Goal: Information Seeking & Learning: Learn about a topic

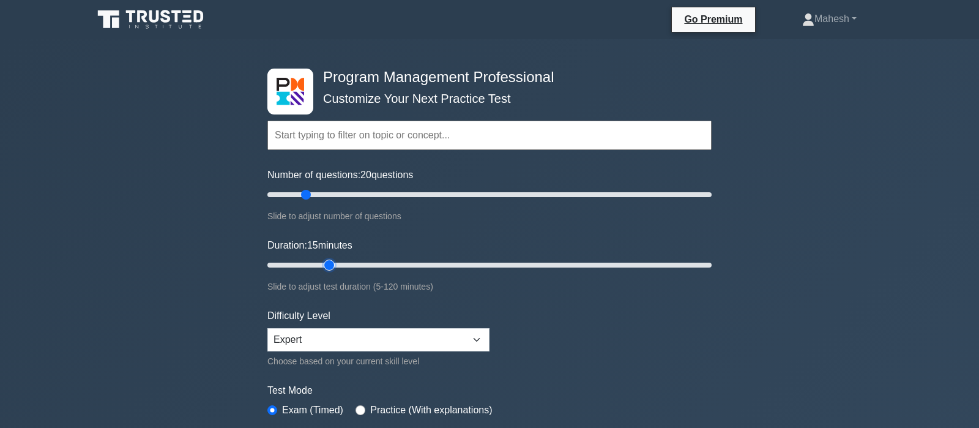
type input "20"
click at [328, 266] on input "Duration: 15 minutes" at bounding box center [489, 265] width 444 height 15
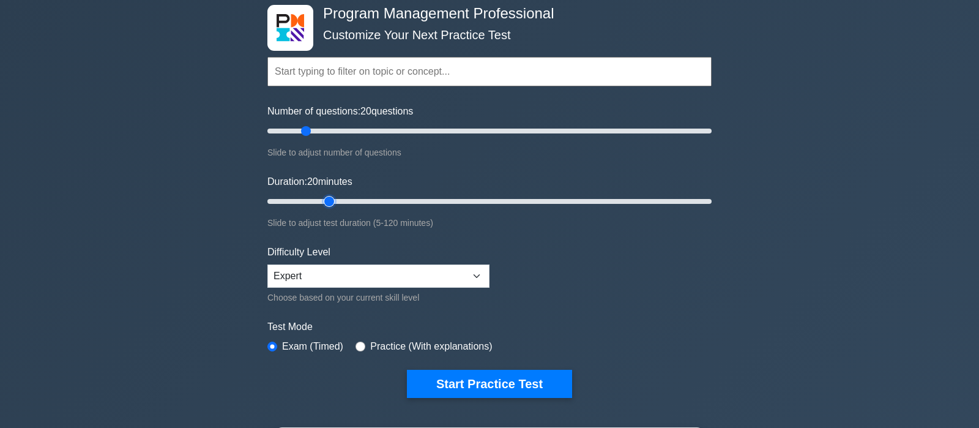
scroll to position [64, 0]
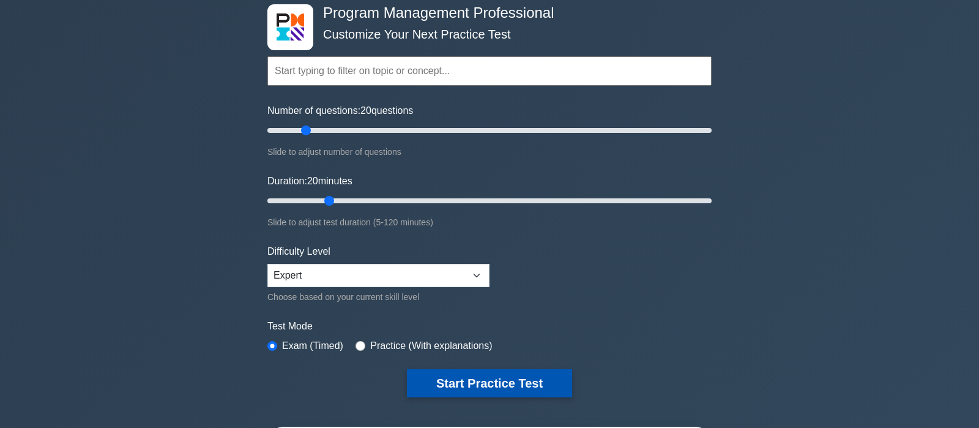
click at [486, 380] on button "Start Practice Test" at bounding box center [489, 383] width 165 height 28
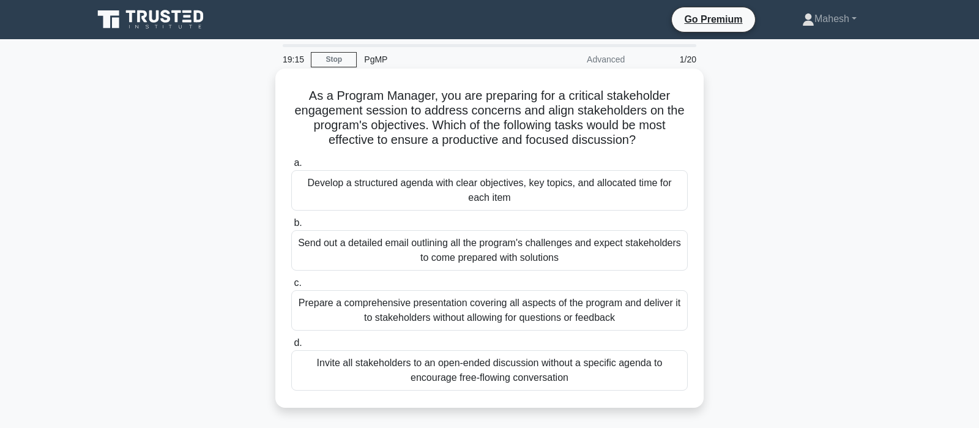
click at [544, 197] on div "Develop a structured agenda with clear objectives, key topics, and allocated ti…" at bounding box center [489, 190] width 397 height 40
click at [291, 167] on input "a. Develop a structured agenda with clear objectives, key topics, and allocated…" at bounding box center [291, 163] width 0 height 8
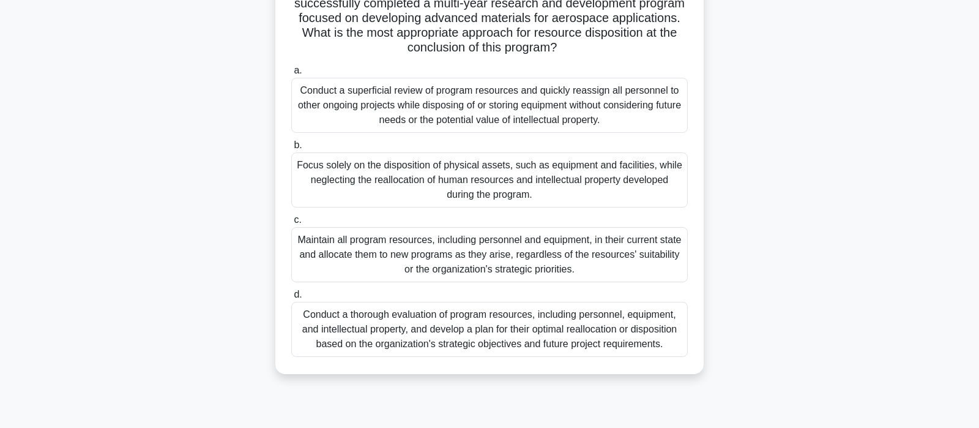
scroll to position [129, 0]
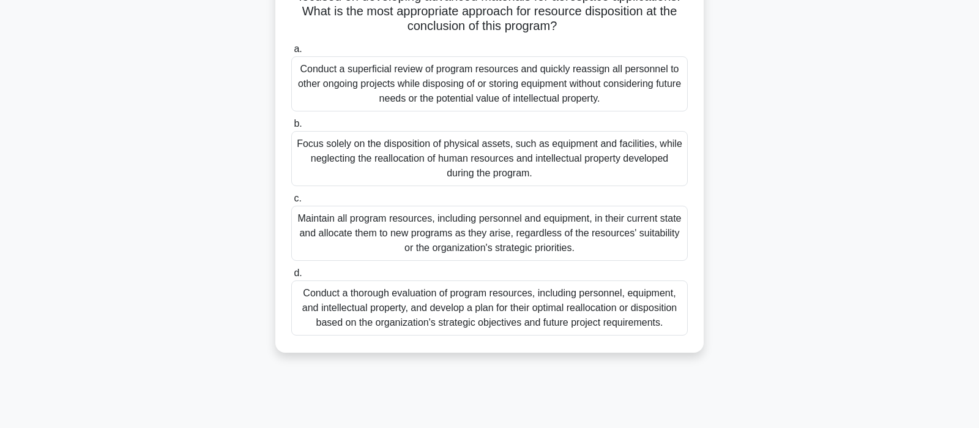
click at [495, 307] on div "Conduct a thorough evaluation of program resources, including personnel, equipm…" at bounding box center [489, 307] width 397 height 55
click at [291, 277] on input "d. Conduct a thorough evaluation of program resources, including personnel, equ…" at bounding box center [291, 273] width 0 height 8
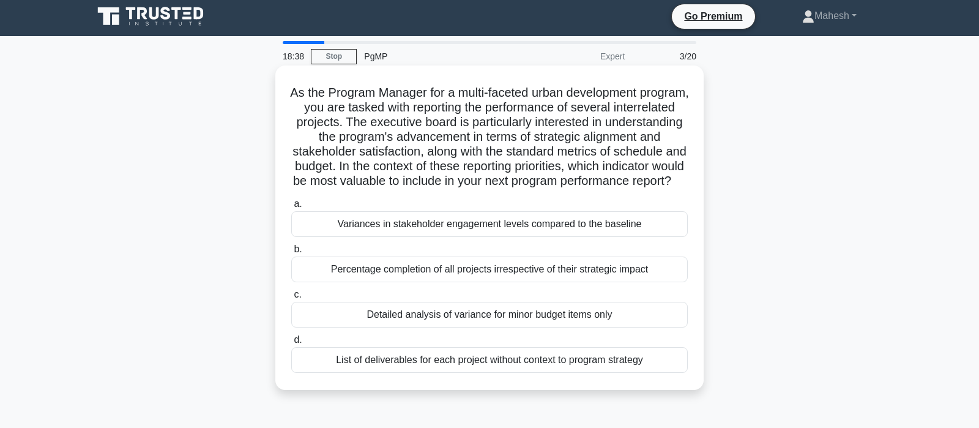
scroll to position [0, 0]
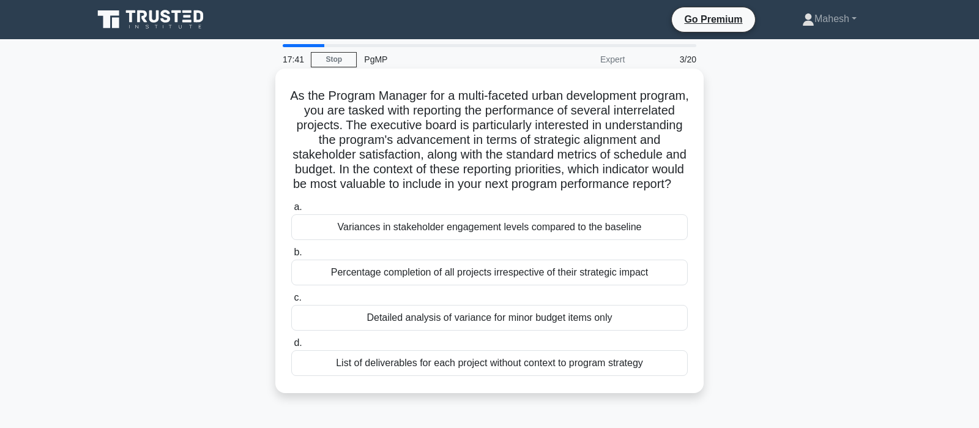
click at [506, 240] on div "Variances in stakeholder engagement levels compared to the baseline" at bounding box center [489, 227] width 397 height 26
click at [291, 211] on input "a. Variances in stakeholder engagement levels compared to the baseline" at bounding box center [291, 207] width 0 height 8
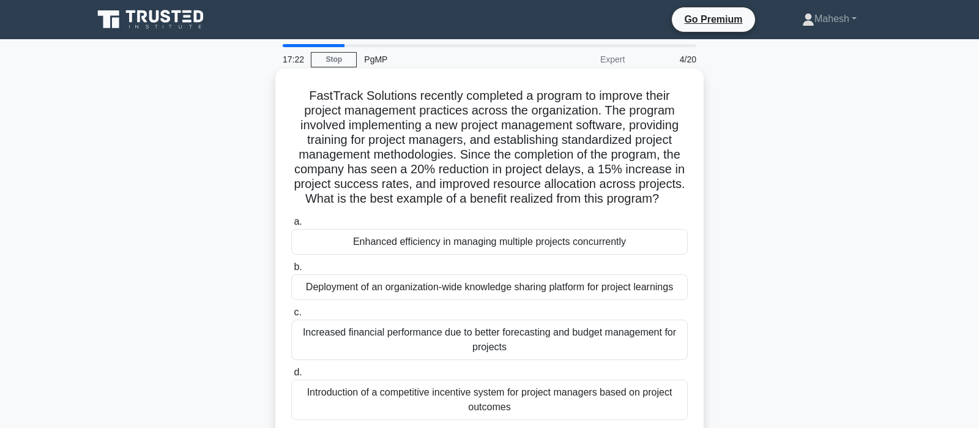
scroll to position [64, 0]
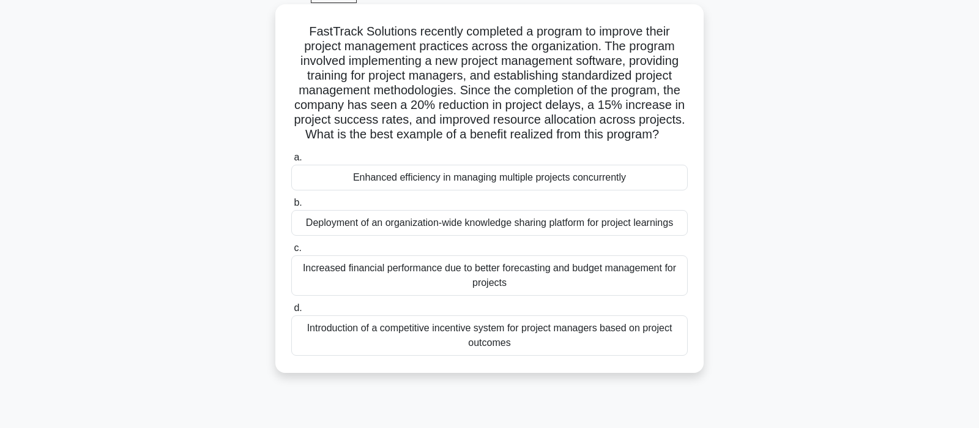
click at [488, 178] on div "Enhanced efficiency in managing multiple projects concurrently" at bounding box center [489, 178] width 397 height 26
click at [291, 162] on input "a. Enhanced efficiency in managing multiple projects concurrently" at bounding box center [291, 158] width 0 height 8
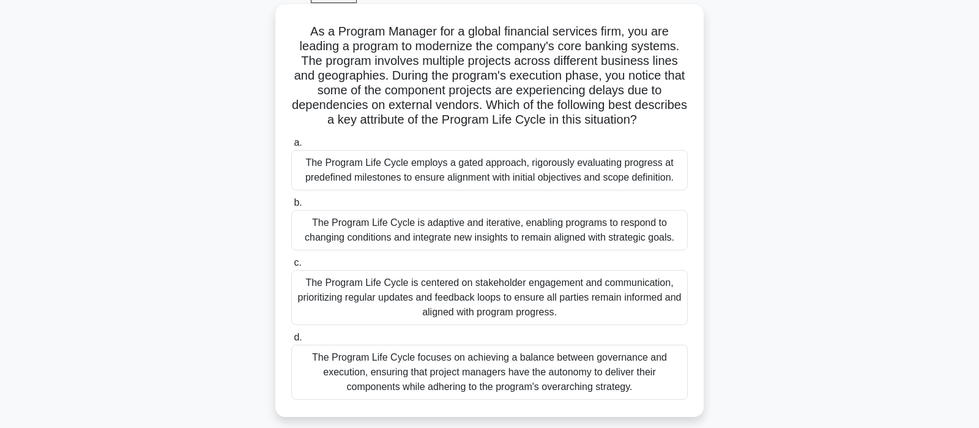
scroll to position [0, 0]
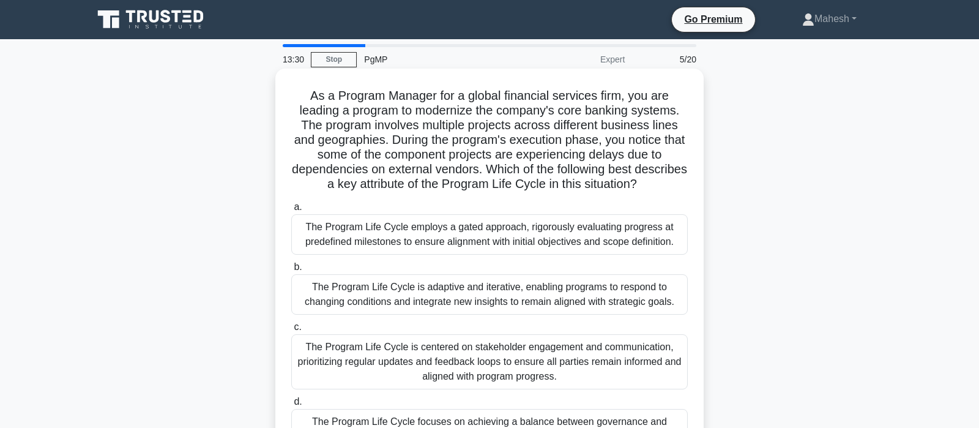
click at [540, 239] on div "The Program Life Cycle employs a gated approach, rigorously evaluating progress…" at bounding box center [489, 234] width 397 height 40
click at [291, 211] on input "a. The Program Life Cycle employs a gated approach, rigorously evaluating progr…" at bounding box center [291, 207] width 0 height 8
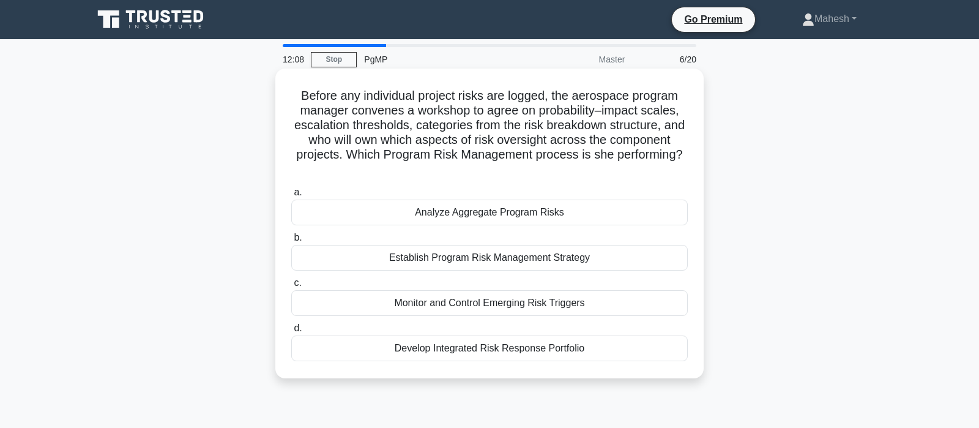
click at [527, 245] on div "Establish Program Risk Management Strategy" at bounding box center [489, 258] width 397 height 26
click at [291, 242] on input "b. Establish Program Risk Management Strategy" at bounding box center [291, 238] width 0 height 8
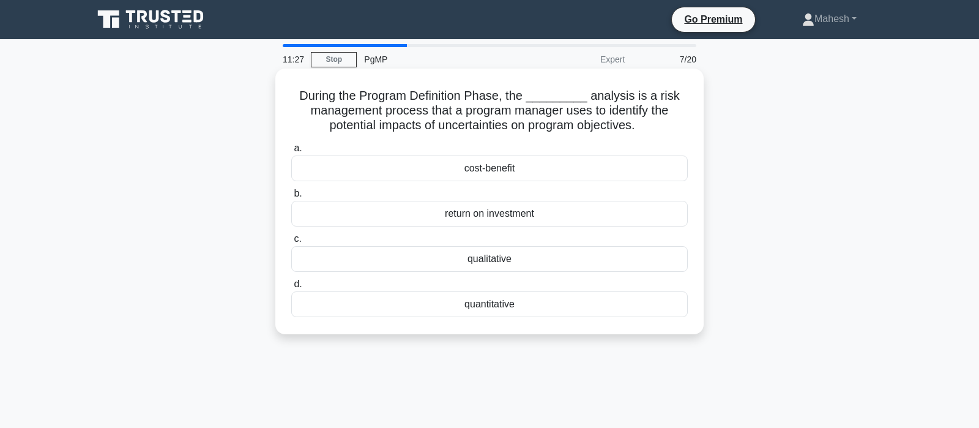
click at [494, 257] on div "qualitative" at bounding box center [489, 259] width 397 height 26
click at [291, 243] on input "c. qualitative" at bounding box center [291, 239] width 0 height 8
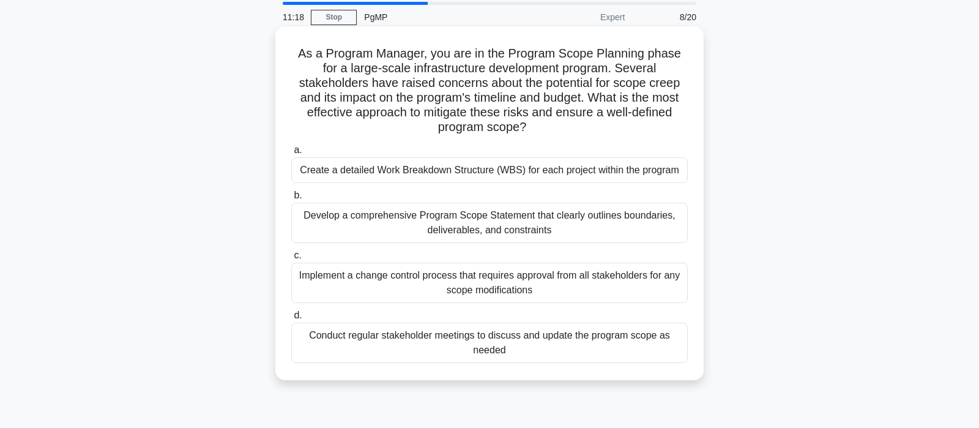
scroll to position [64, 0]
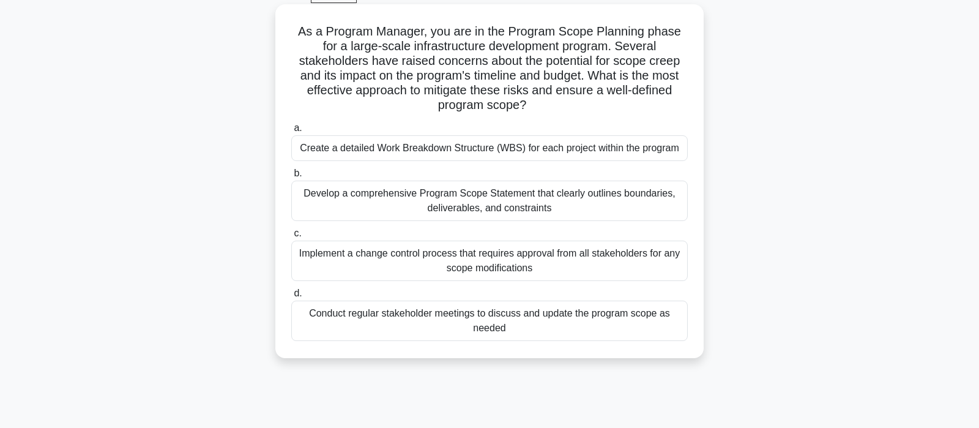
click at [548, 268] on div "Implement a change control process that requires approval from all stakeholders…" at bounding box center [489, 261] width 397 height 40
click at [291, 237] on input "c. Implement a change control process that requires approval from all stakehold…" at bounding box center [291, 234] width 0 height 8
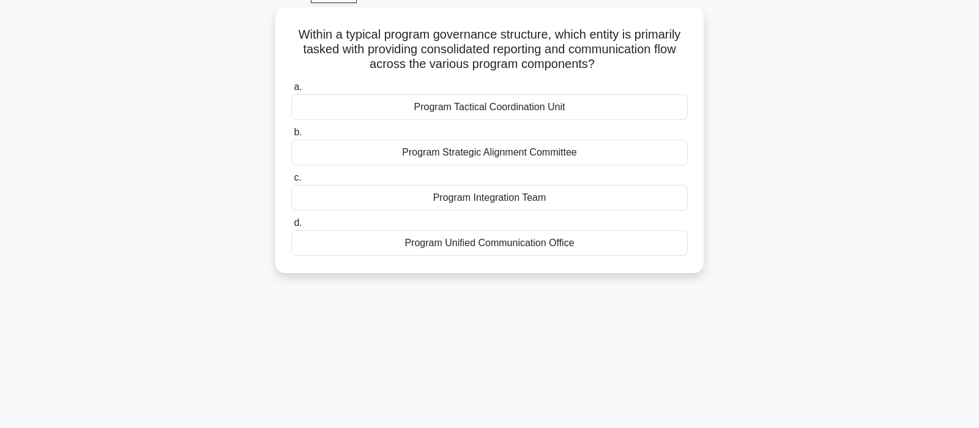
scroll to position [0, 0]
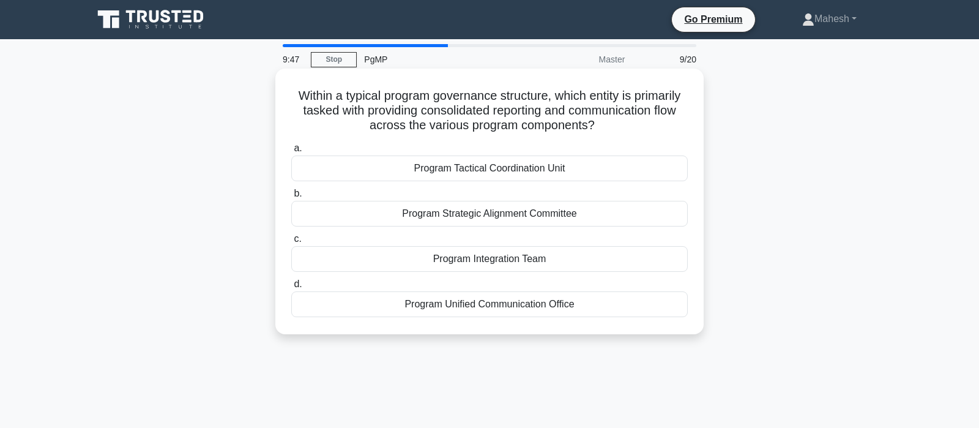
click at [515, 302] on div "Program Unified Communication Office" at bounding box center [489, 304] width 397 height 26
click at [291, 288] on input "d. Program Unified Communication Office" at bounding box center [291, 284] width 0 height 8
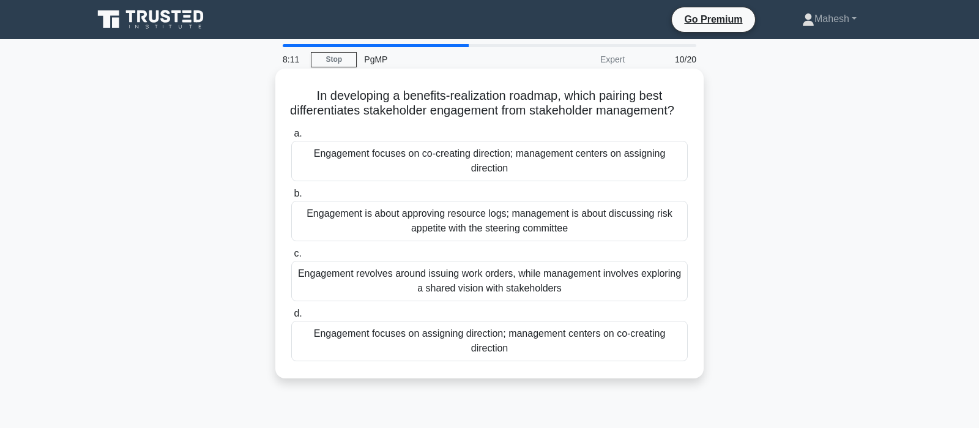
click at [483, 356] on div "Engagement focuses on assigning direction; management centers on co-creating di…" at bounding box center [489, 341] width 397 height 40
click at [291, 318] on input "d. Engagement focuses on assigning direction; management centers on co-creating…" at bounding box center [291, 314] width 0 height 8
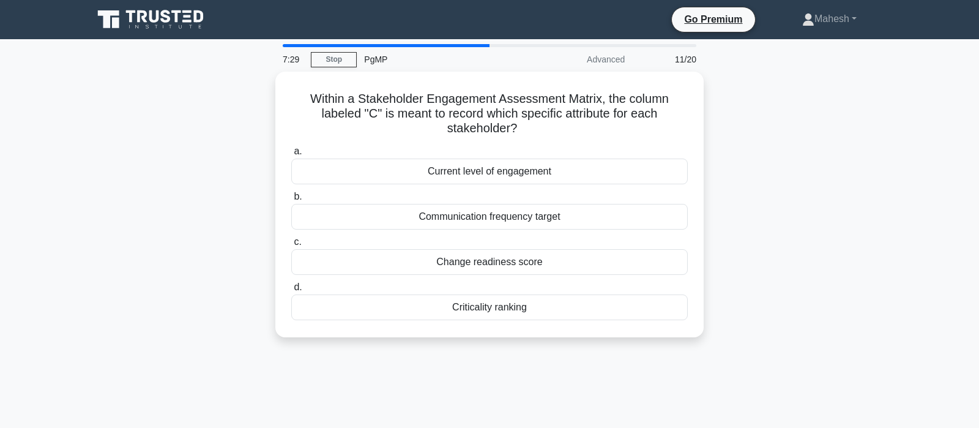
drag, startPoint x: 486, startPoint y: 295, endPoint x: 492, endPoint y: 331, distance: 35.9
click at [492, 331] on div "Within a Stakeholder Engagement Assessment Matrix, the column labeled "C" is me…" at bounding box center [490, 212] width 808 height 280
click at [791, 243] on div "Within a Stakeholder Engagement Assessment Matrix, the column labeled "C" is me…" at bounding box center [490, 212] width 808 height 280
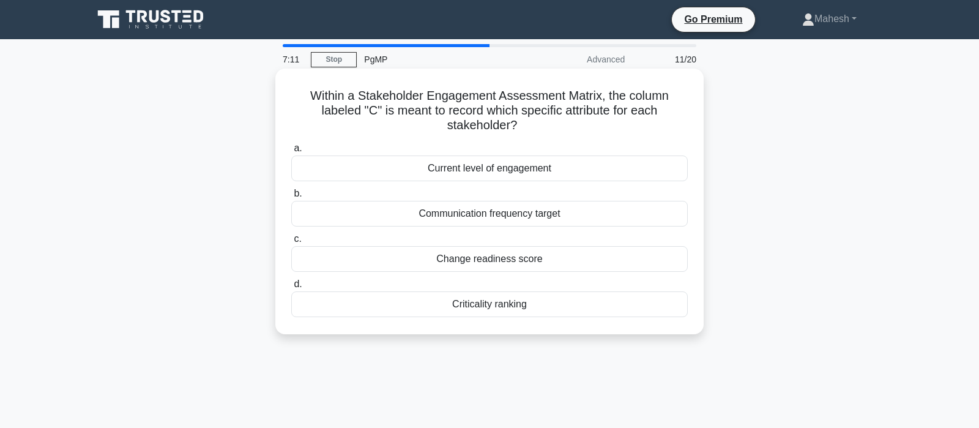
click at [515, 155] on div "Current level of engagement" at bounding box center [489, 168] width 397 height 26
click at [291, 152] on input "a. Current level of engagement" at bounding box center [291, 148] width 0 height 8
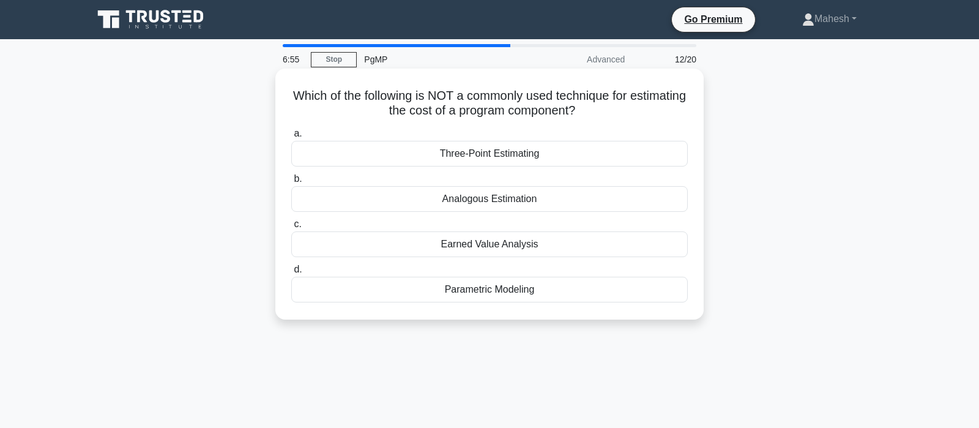
click at [496, 244] on div "Earned Value Analysis" at bounding box center [489, 244] width 397 height 26
click at [291, 228] on input "c. Earned Value Analysis" at bounding box center [291, 224] width 0 height 8
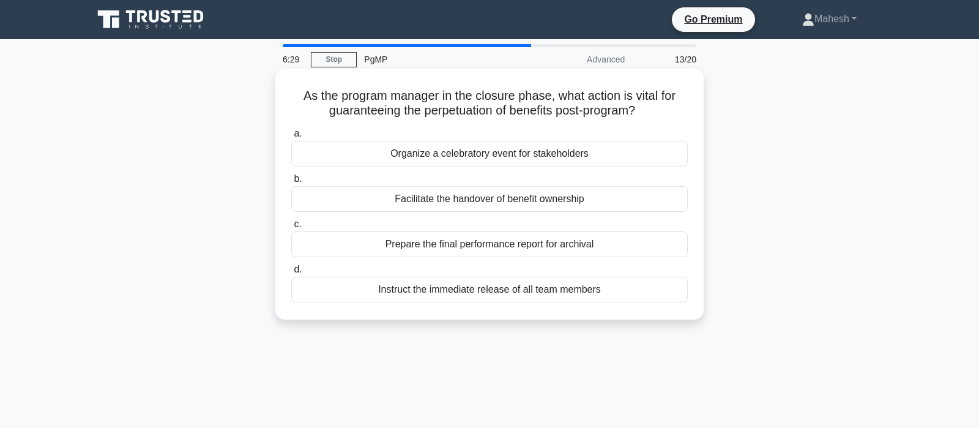
click at [501, 203] on div "Facilitate the handover of benefit ownership" at bounding box center [489, 199] width 397 height 26
click at [291, 183] on input "b. Facilitate the handover of benefit ownership" at bounding box center [291, 179] width 0 height 8
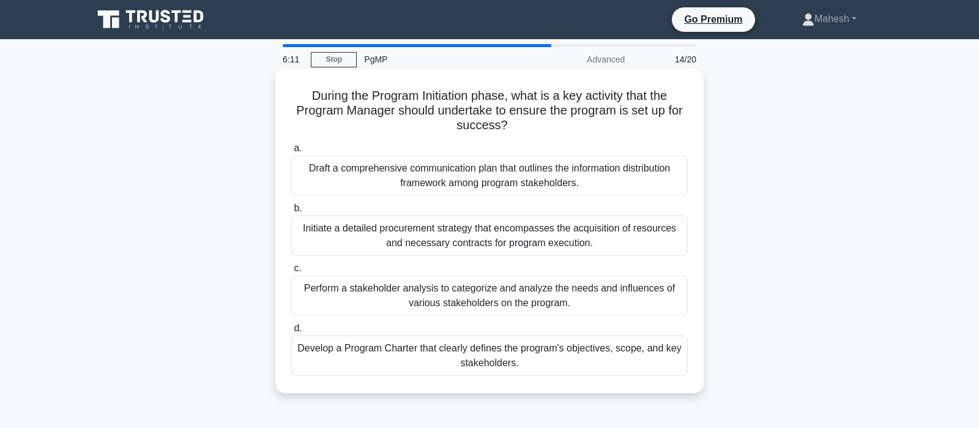
click at [570, 359] on div "Develop a Program Charter that clearly defines the program's objectives, scope,…" at bounding box center [489, 355] width 397 height 40
click at [291, 332] on input "d. Develop a Program Charter that clearly defines the program's objectives, sco…" at bounding box center [291, 328] width 0 height 8
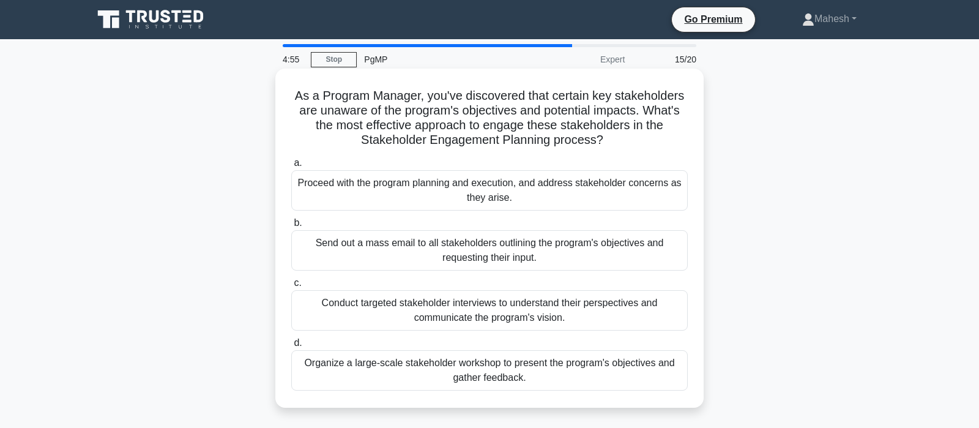
click at [578, 370] on div "Organize a large-scale stakeholder workshop to present the program's objectives…" at bounding box center [489, 370] width 397 height 40
click at [291, 347] on input "d. Organize a large-scale stakeholder workshop to present the program's objecti…" at bounding box center [291, 343] width 0 height 8
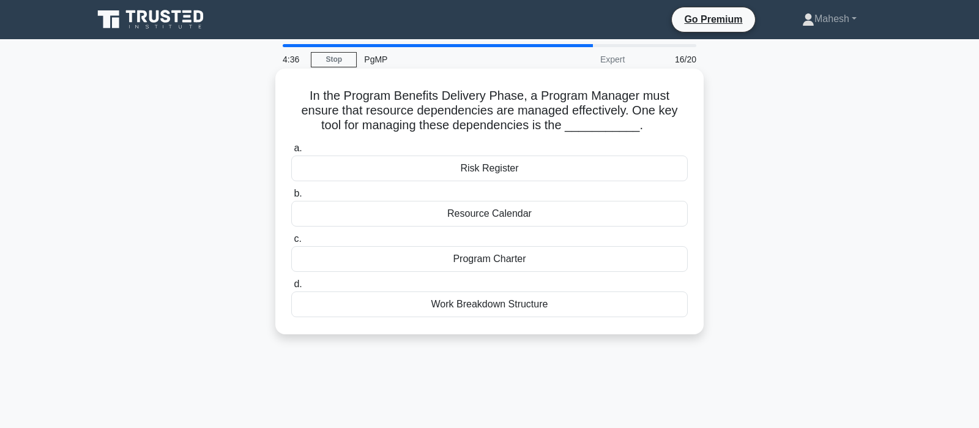
click at [494, 215] on div "Resource Calendar" at bounding box center [489, 214] width 397 height 26
click at [291, 198] on input "b. Resource Calendar" at bounding box center [291, 194] width 0 height 8
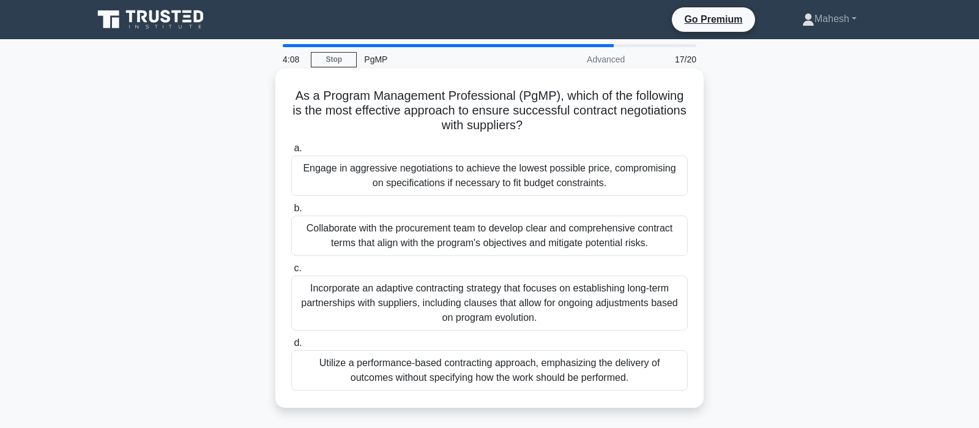
click at [511, 242] on div "Collaborate with the procurement team to develop clear and comprehensive contra…" at bounding box center [489, 235] width 397 height 40
click at [291, 212] on input "b. Collaborate with the procurement team to develop clear and comprehensive con…" at bounding box center [291, 208] width 0 height 8
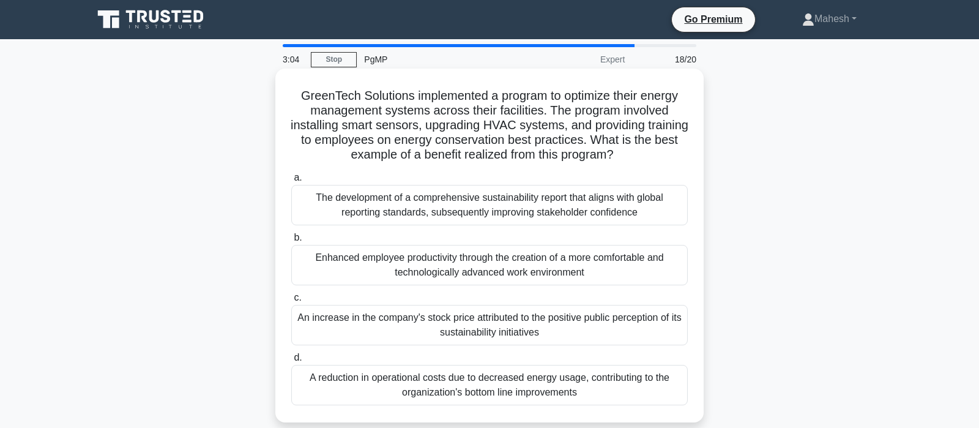
click at [592, 387] on div "A reduction in operational costs due to decreased energy usage, contributing to…" at bounding box center [489, 385] width 397 height 40
click at [291, 362] on input "d. A reduction in operational costs due to decreased energy usage, contributing…" at bounding box center [291, 358] width 0 height 8
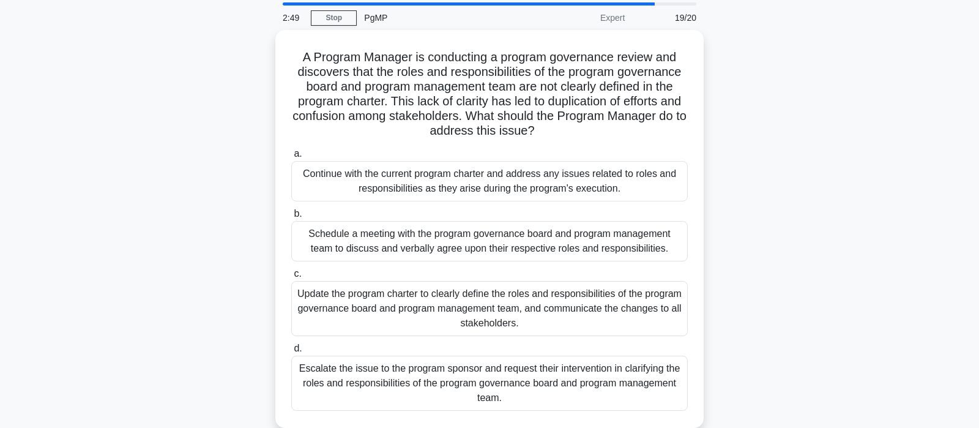
scroll to position [64, 0]
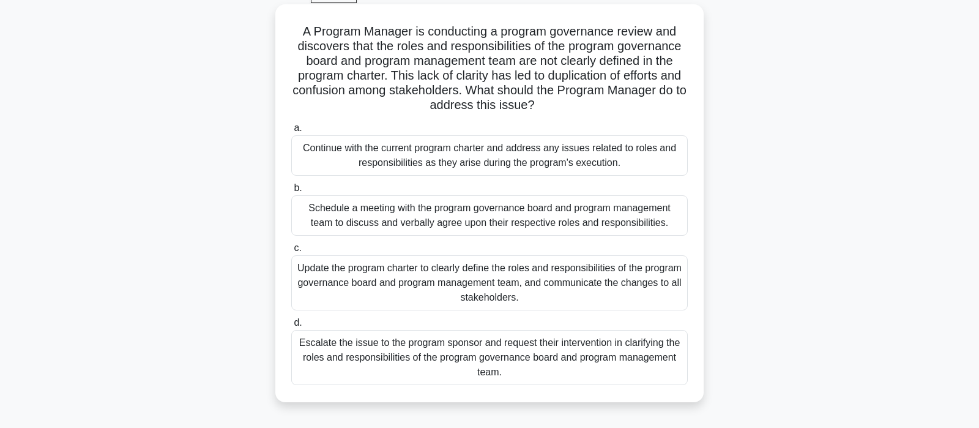
click at [568, 291] on div "Update the program charter to clearly define the roles and responsibilities of …" at bounding box center [489, 282] width 397 height 55
click at [291, 252] on input "c. Update the program charter to clearly define the roles and responsibilities …" at bounding box center [291, 248] width 0 height 8
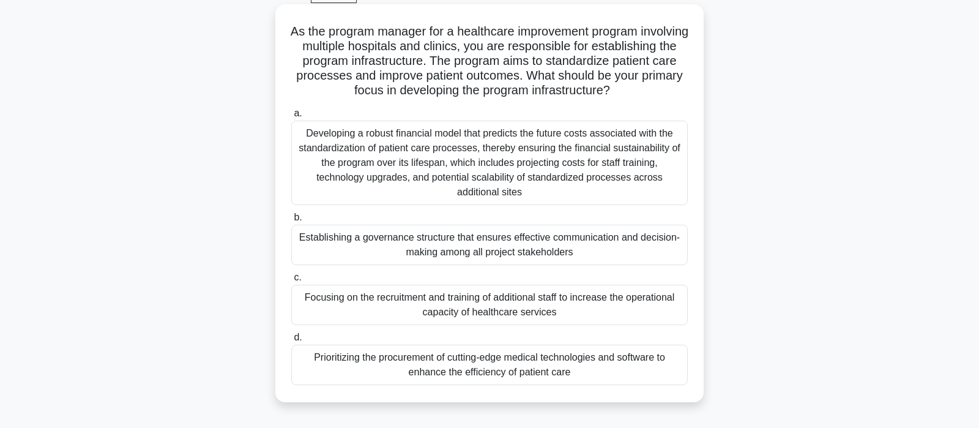
click at [577, 367] on div "Prioritizing the procurement of cutting-edge medical technologies and software …" at bounding box center [489, 365] width 397 height 40
click at [291, 342] on input "d. Prioritizing the procurement of cutting-edge medical technologies and softwa…" at bounding box center [291, 338] width 0 height 8
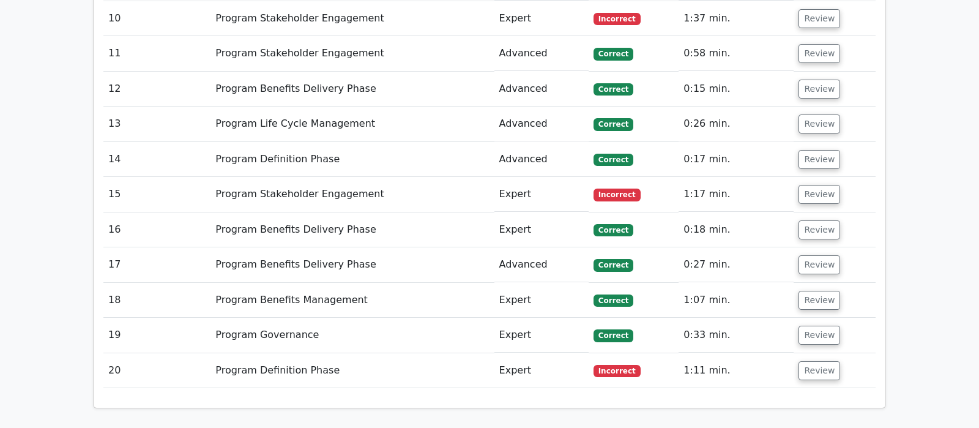
scroll to position [1928, 0]
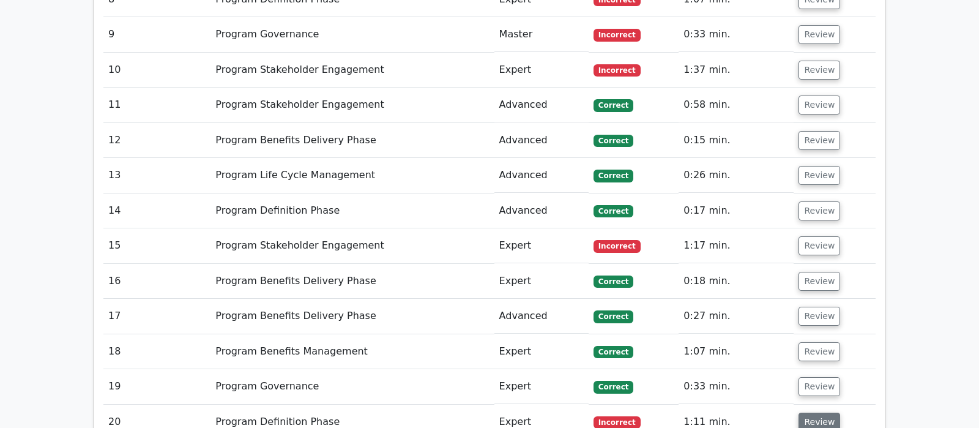
click at [822, 413] on button "Review" at bounding box center [820, 422] width 42 height 19
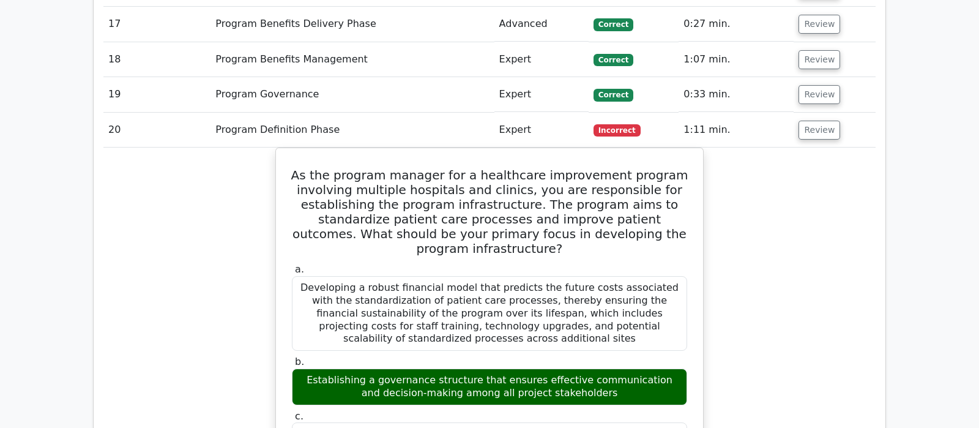
scroll to position [2121, 0]
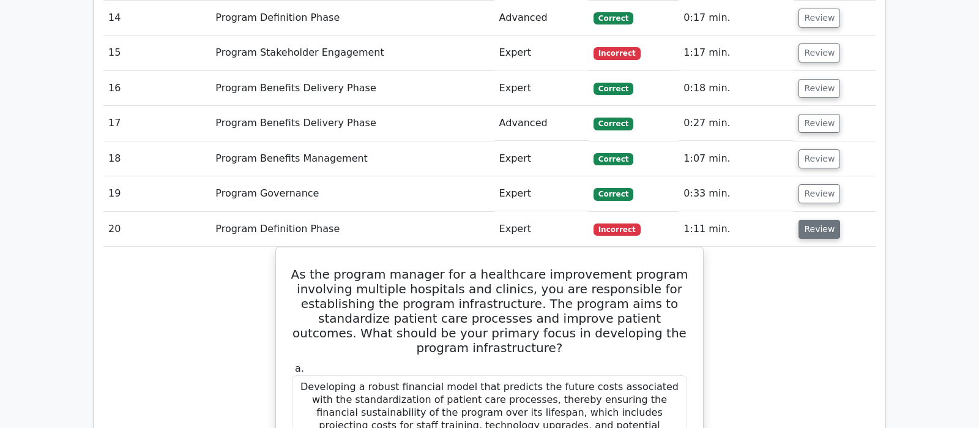
click at [801, 220] on button "Review" at bounding box center [820, 229] width 42 height 19
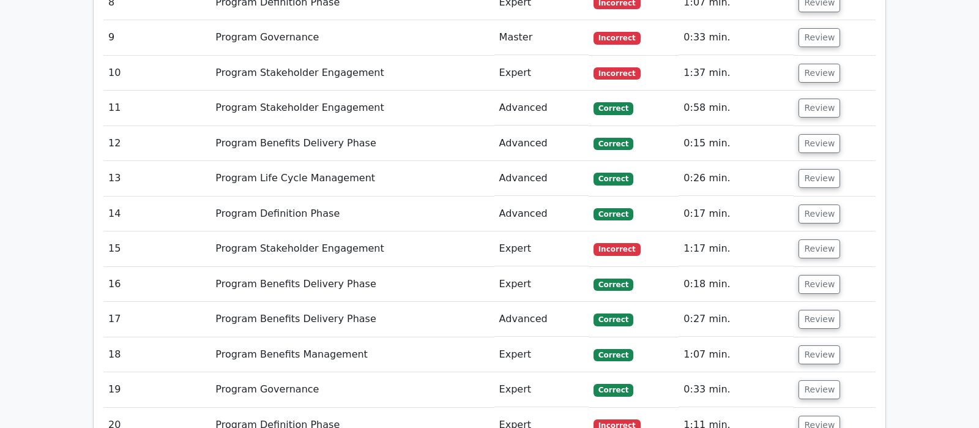
scroll to position [1864, 0]
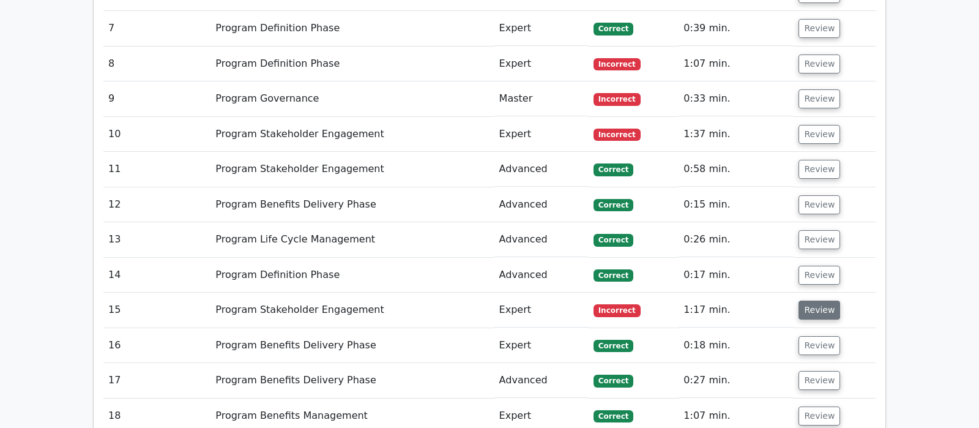
click at [804, 301] on button "Review" at bounding box center [820, 310] width 42 height 19
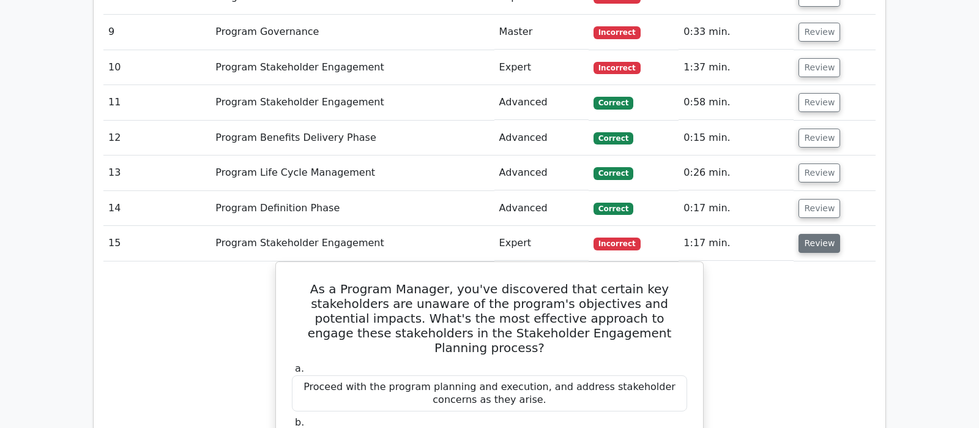
scroll to position [1928, 0]
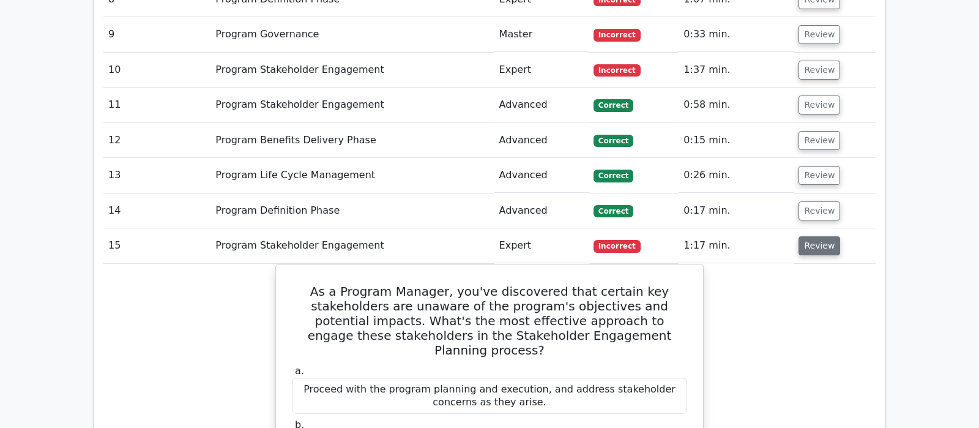
click at [812, 236] on button "Review" at bounding box center [820, 245] width 42 height 19
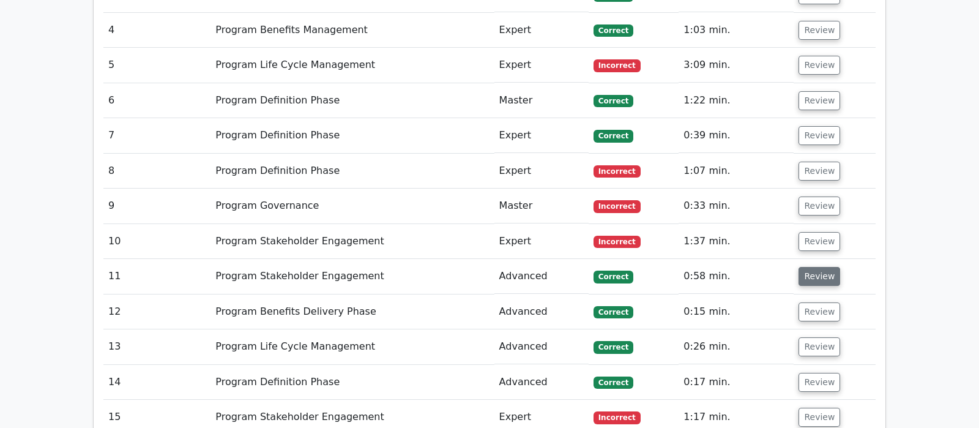
scroll to position [1735, 0]
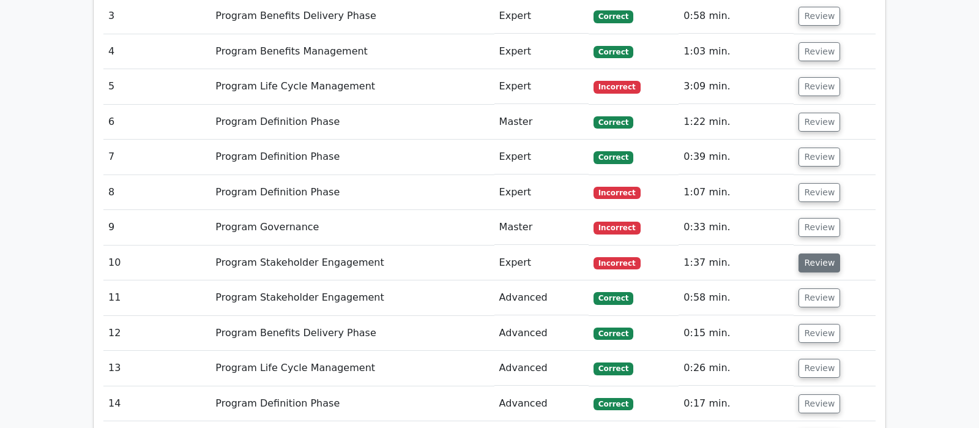
click at [822, 253] on button "Review" at bounding box center [820, 262] width 42 height 19
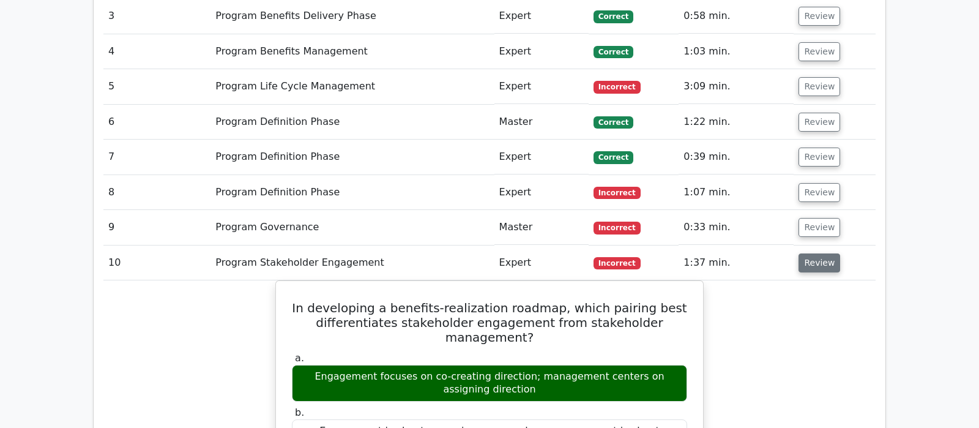
click at [821, 253] on button "Review" at bounding box center [820, 262] width 42 height 19
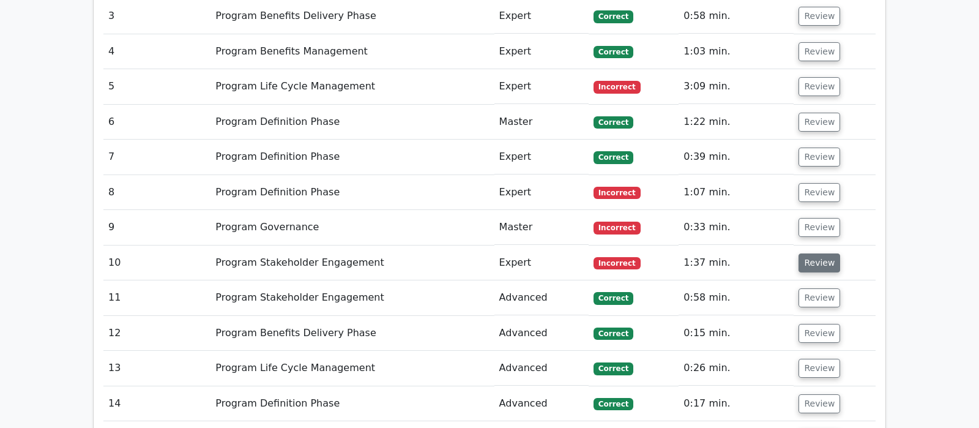
click at [818, 253] on button "Review" at bounding box center [820, 262] width 42 height 19
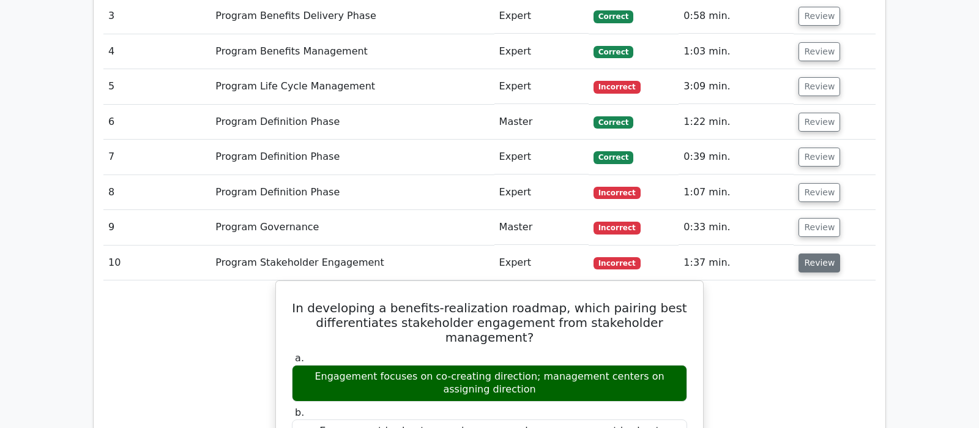
click at [817, 253] on button "Review" at bounding box center [820, 262] width 42 height 19
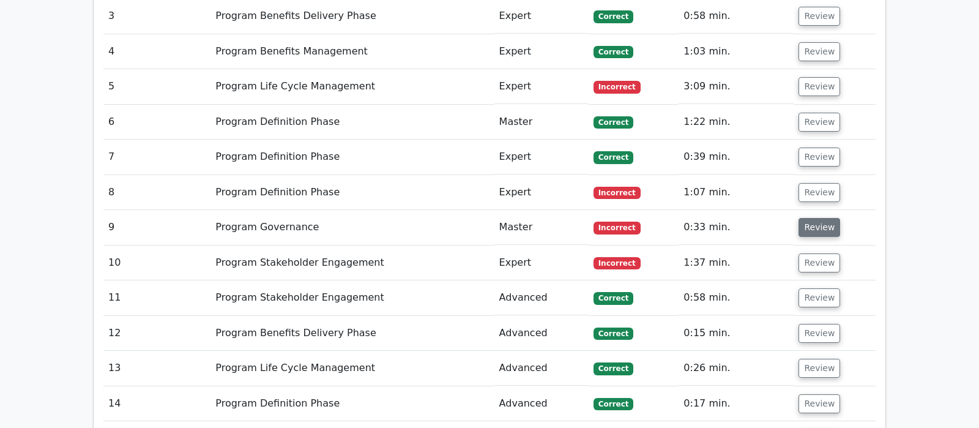
click at [813, 218] on button "Review" at bounding box center [820, 227] width 42 height 19
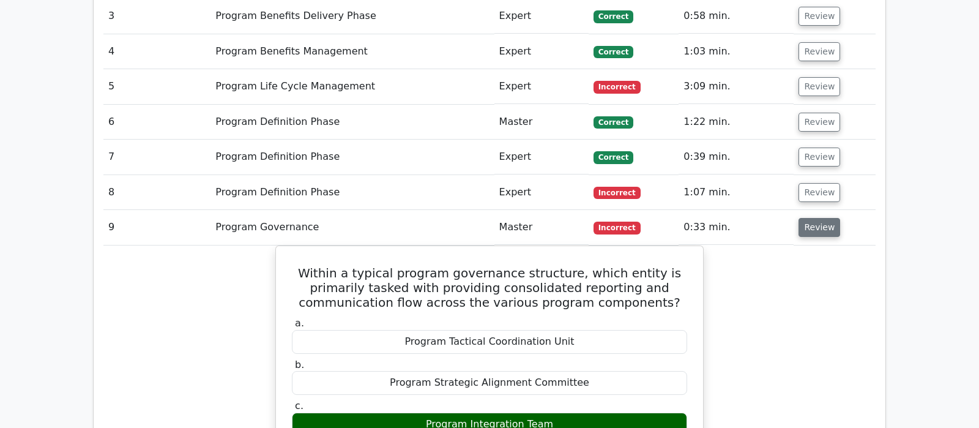
click at [813, 218] on button "Review" at bounding box center [820, 227] width 42 height 19
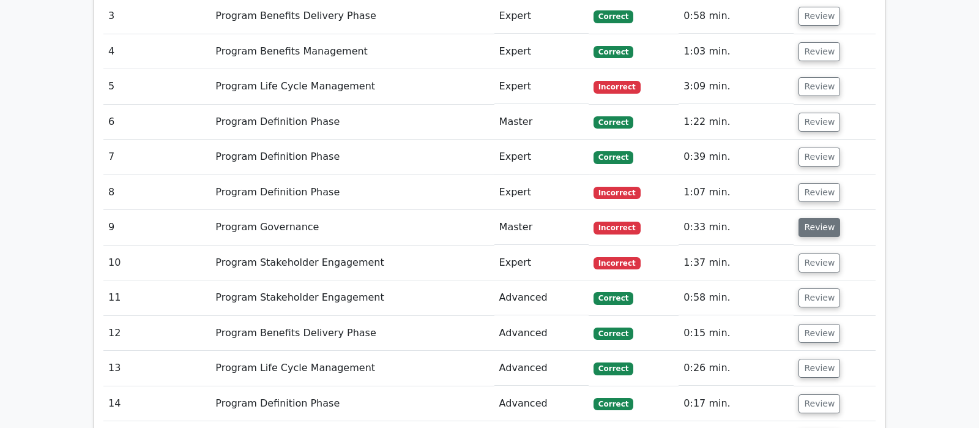
click at [813, 218] on button "Review" at bounding box center [820, 227] width 42 height 19
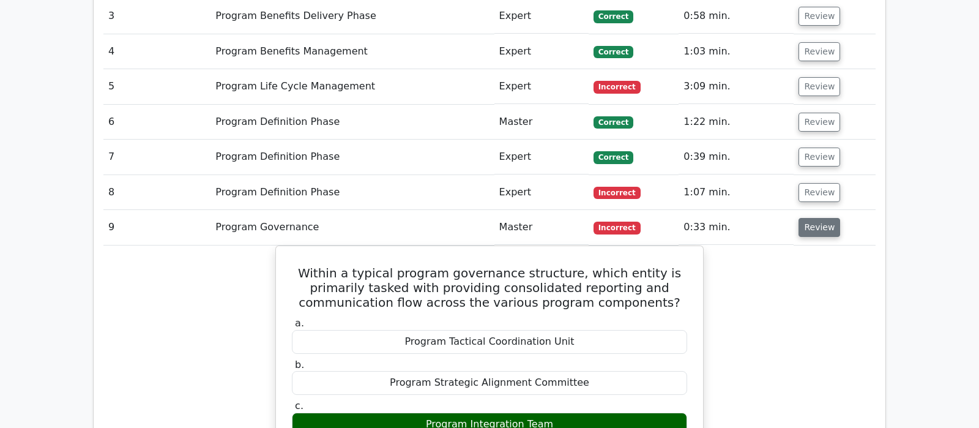
click at [813, 218] on button "Review" at bounding box center [820, 227] width 42 height 19
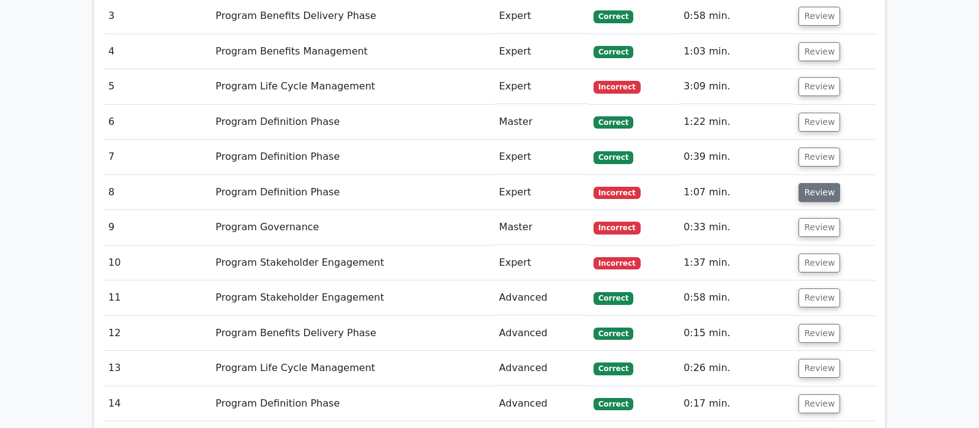
click at [816, 183] on button "Review" at bounding box center [820, 192] width 42 height 19
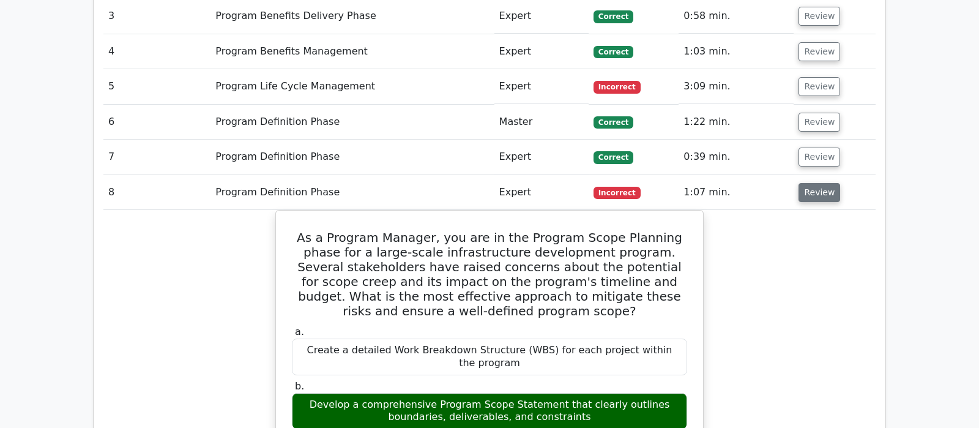
click at [816, 183] on button "Review" at bounding box center [820, 192] width 42 height 19
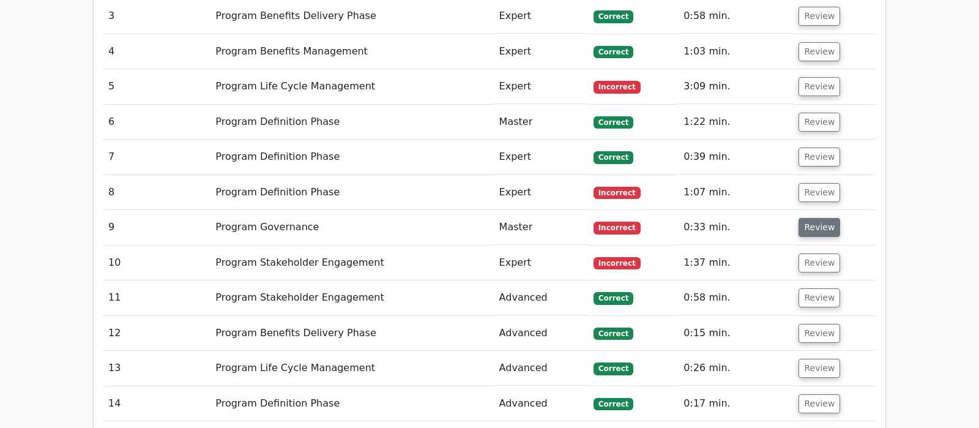
click at [818, 218] on button "Review" at bounding box center [820, 227] width 42 height 19
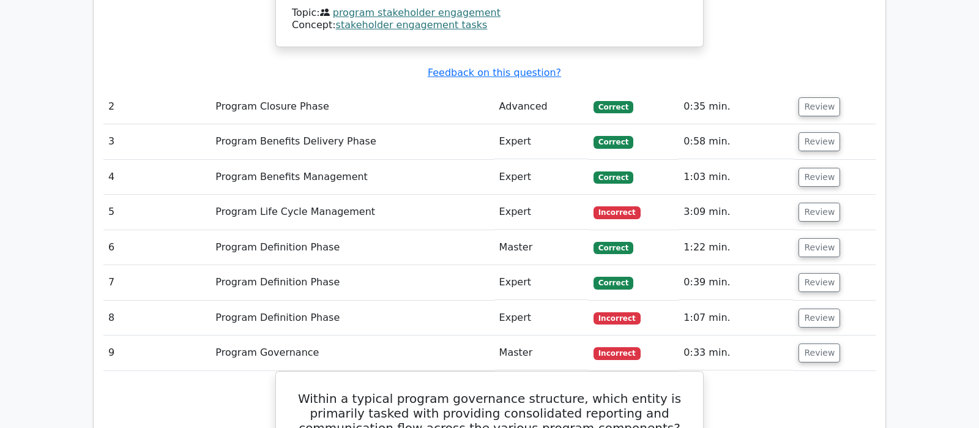
scroll to position [1607, 0]
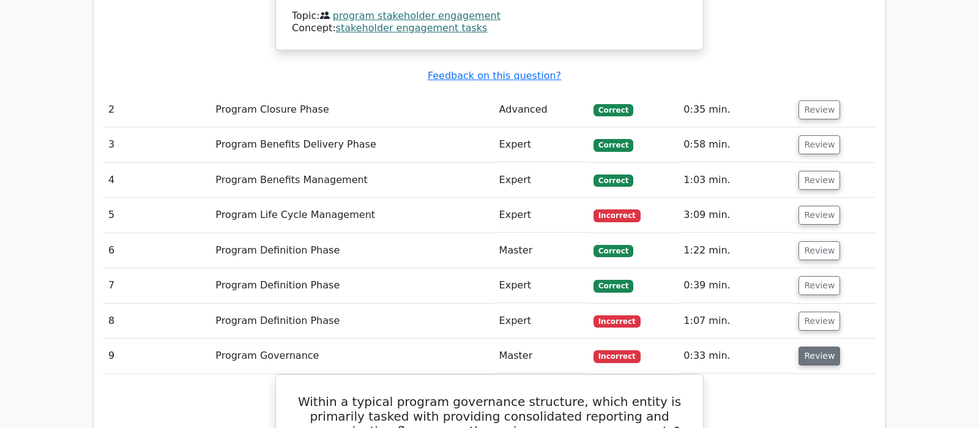
click at [819, 346] on button "Review" at bounding box center [820, 355] width 42 height 19
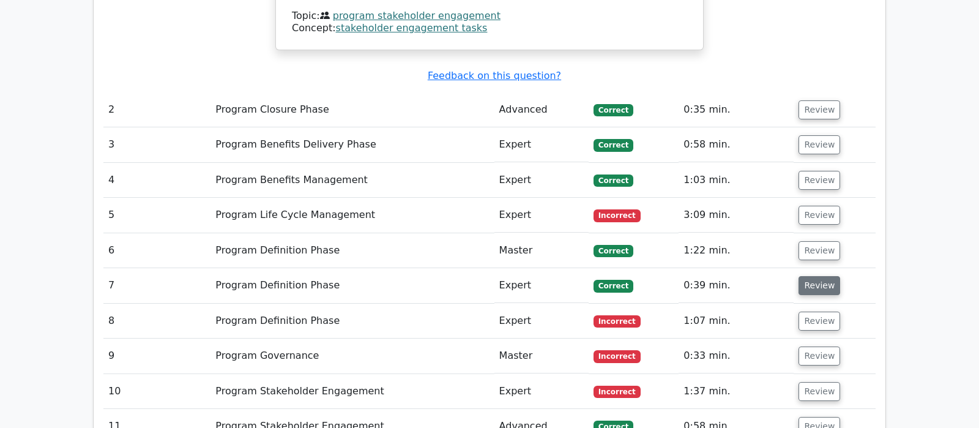
click at [818, 276] on button "Review" at bounding box center [820, 285] width 42 height 19
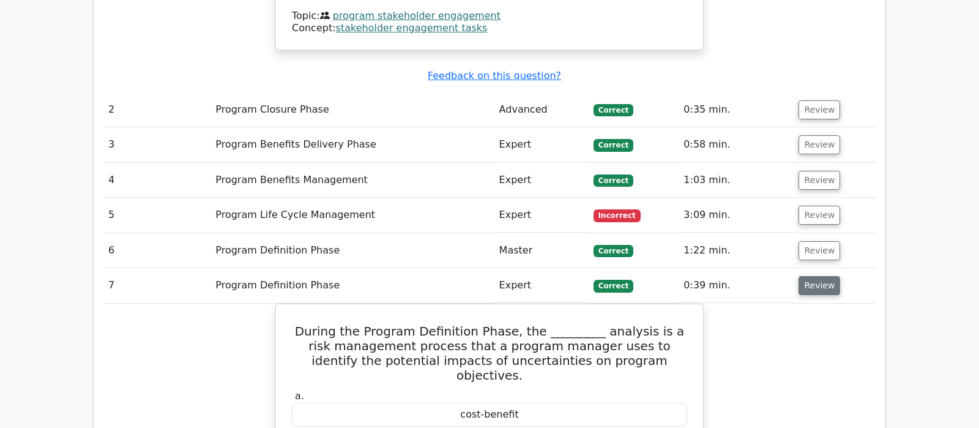
click at [820, 276] on button "Review" at bounding box center [820, 285] width 42 height 19
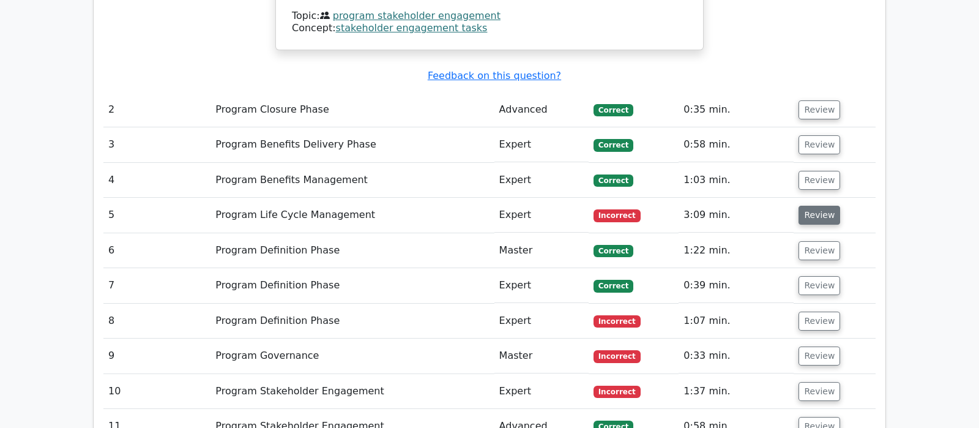
click at [823, 206] on button "Review" at bounding box center [820, 215] width 42 height 19
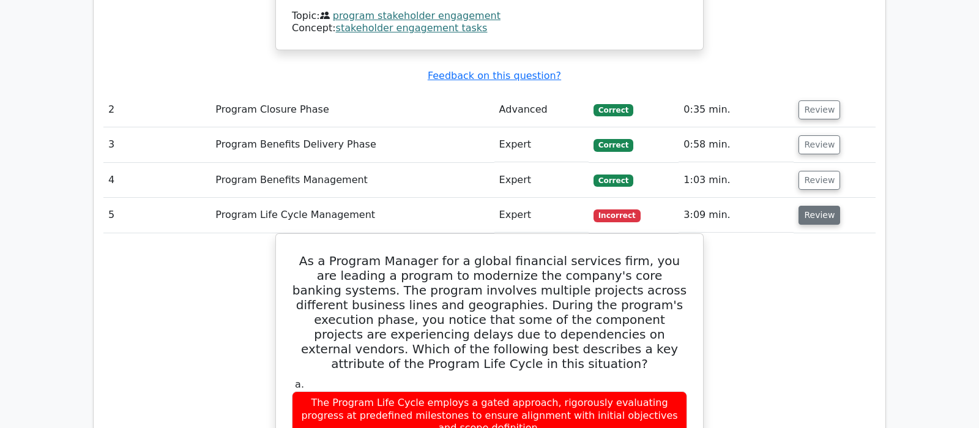
click at [823, 206] on button "Review" at bounding box center [820, 215] width 42 height 19
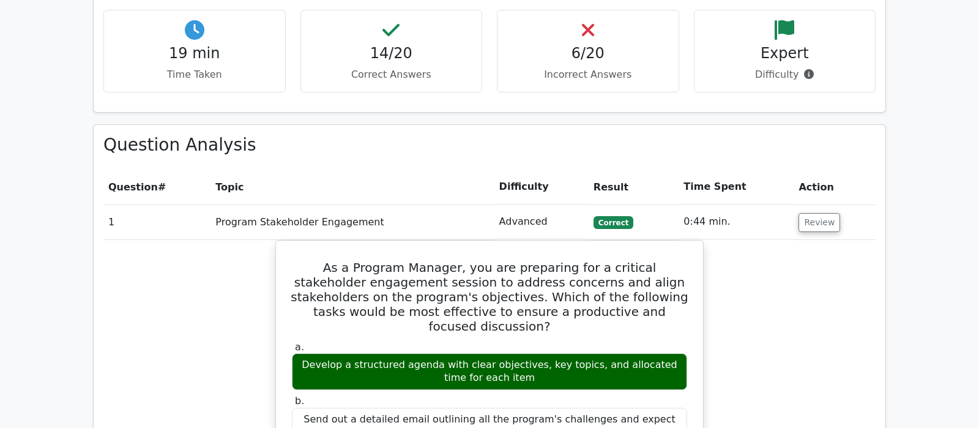
scroll to position [771, 0]
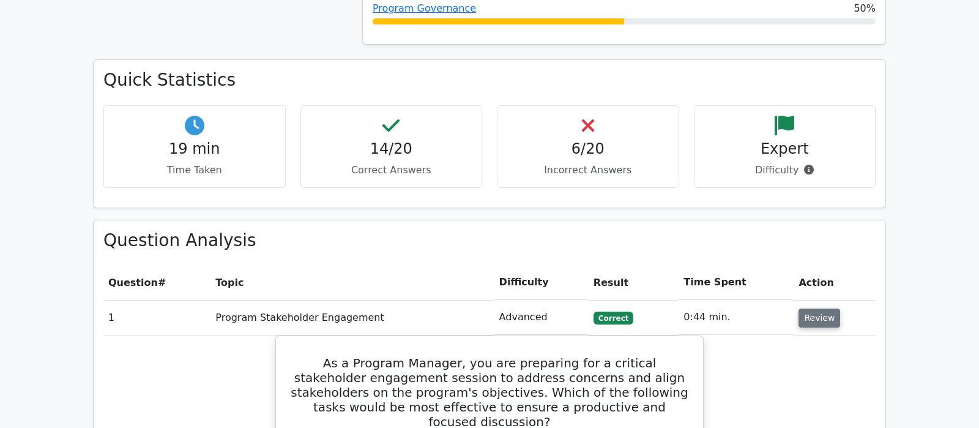
click at [821, 308] on button "Review" at bounding box center [820, 317] width 42 height 19
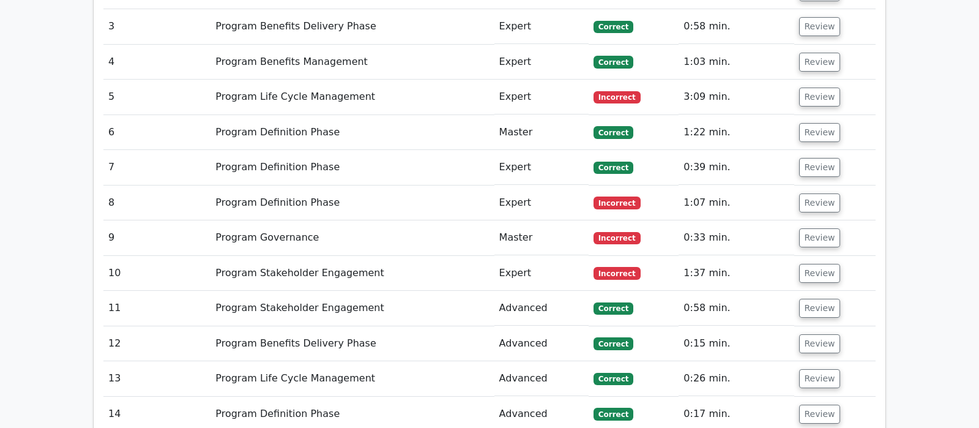
scroll to position [1221, 0]
